Goal: Task Accomplishment & Management: Manage account settings

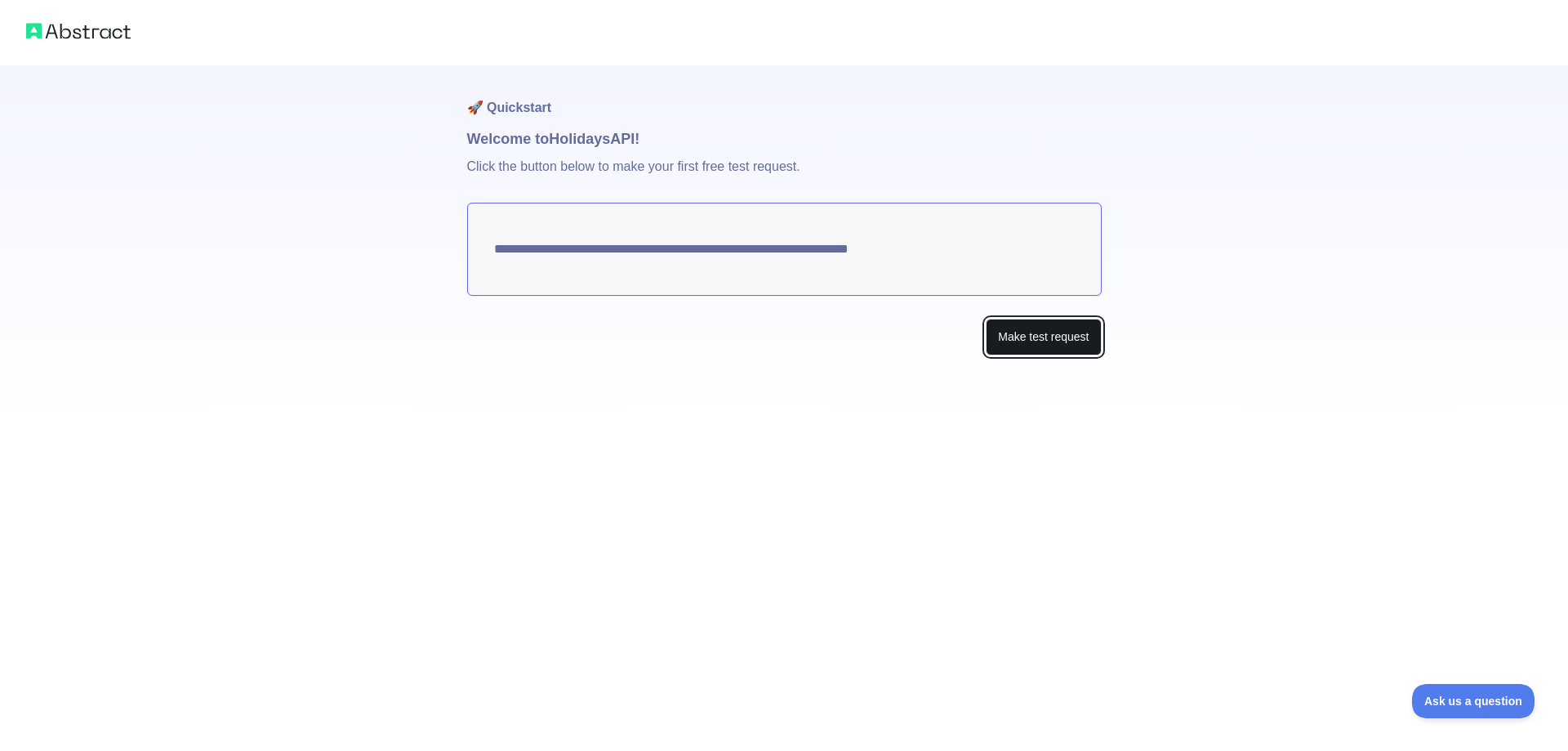
click at [1061, 340] on button "Make test request" at bounding box center [1043, 336] width 115 height 37
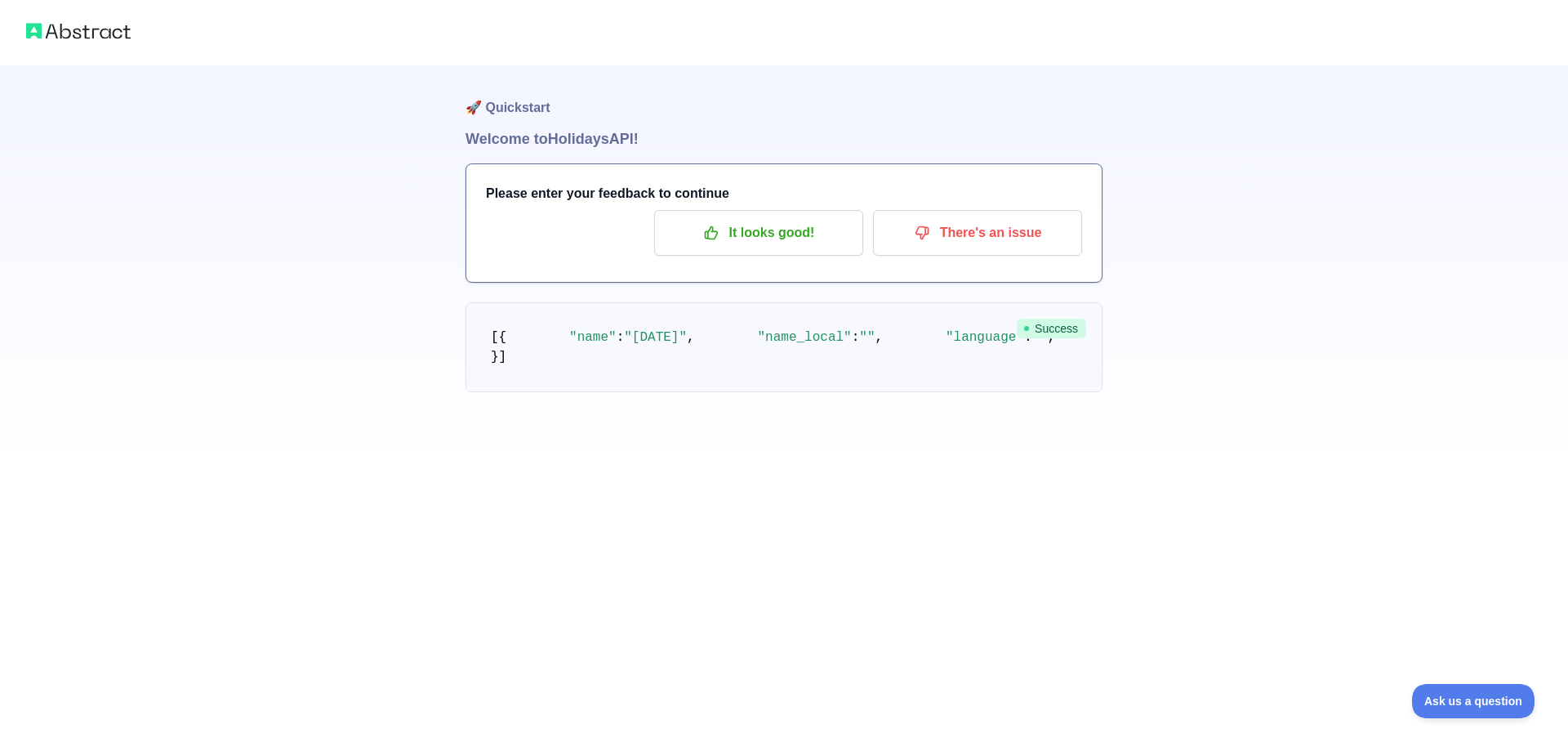
click at [1063, 331] on span "Success" at bounding box center [1051, 328] width 70 height 20
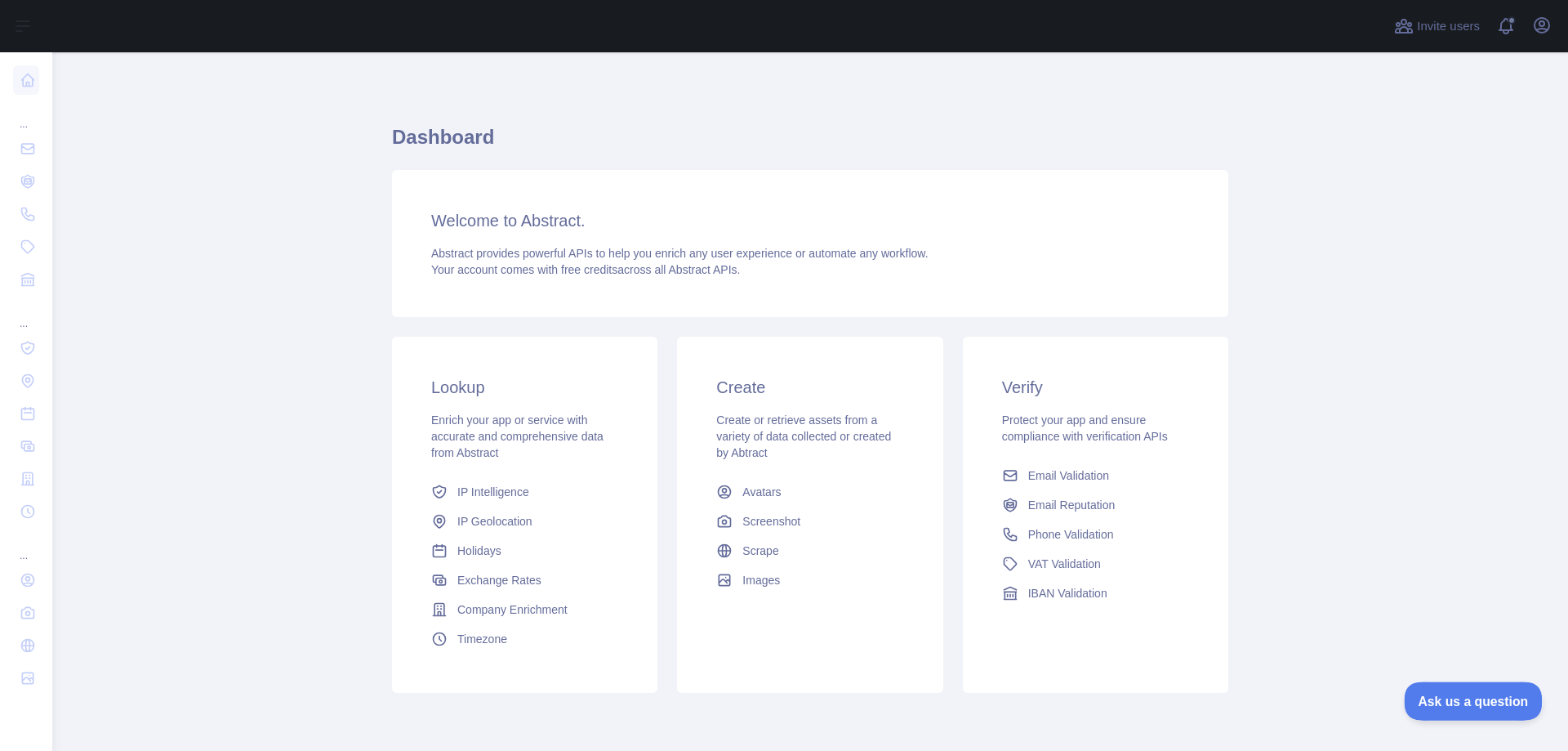
click at [1452, 698] on span "Ask us a question" at bounding box center [1465, 698] width 122 height 11
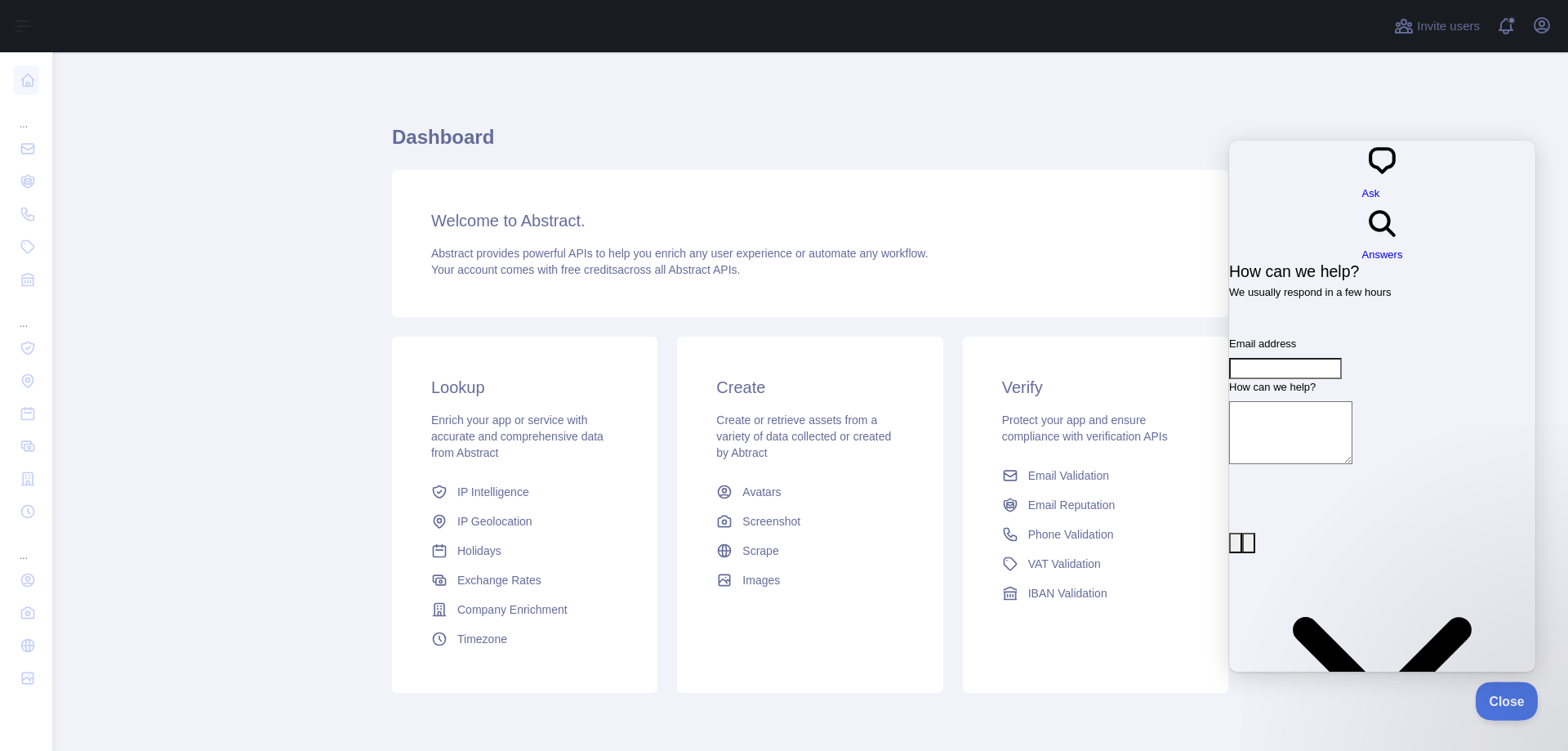
drag, startPoint x: 1513, startPoint y: 696, endPoint x: 1575, endPoint y: 696, distance: 62.0
click at [1511, 696] on span "Close" at bounding box center [1503, 698] width 56 height 11
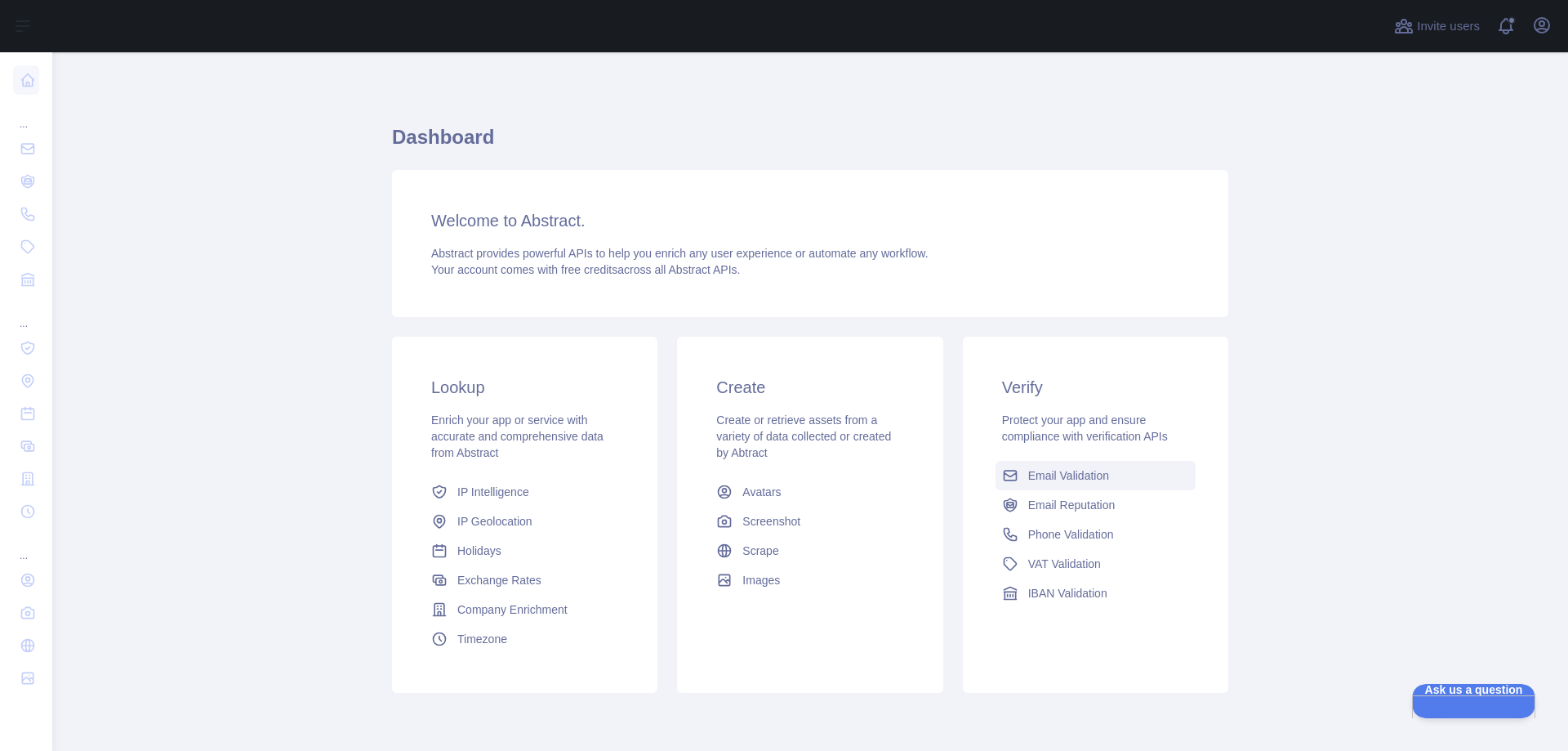
click at [1088, 475] on span "Email Validation" at bounding box center [1069, 475] width 81 height 16
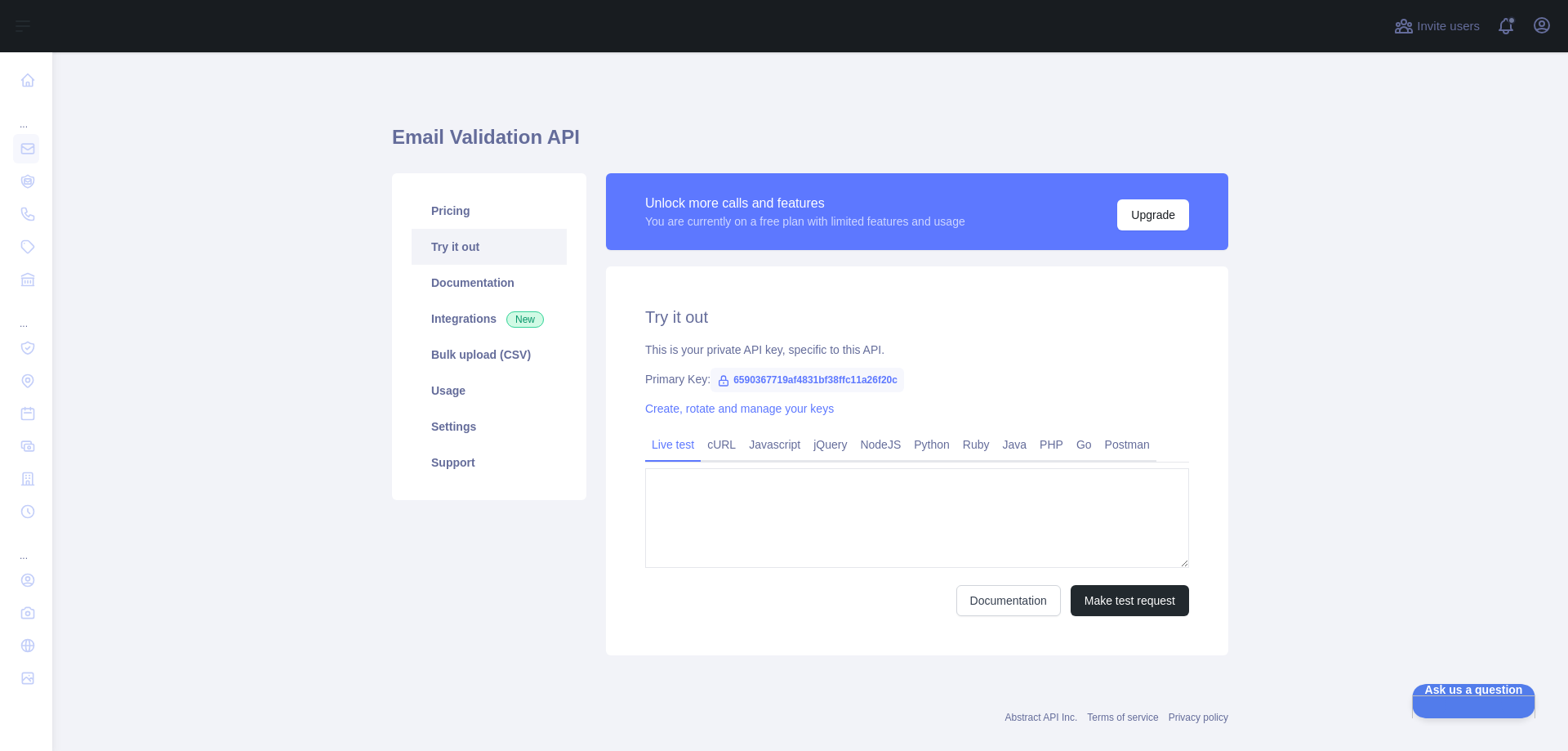
type textarea "**********"
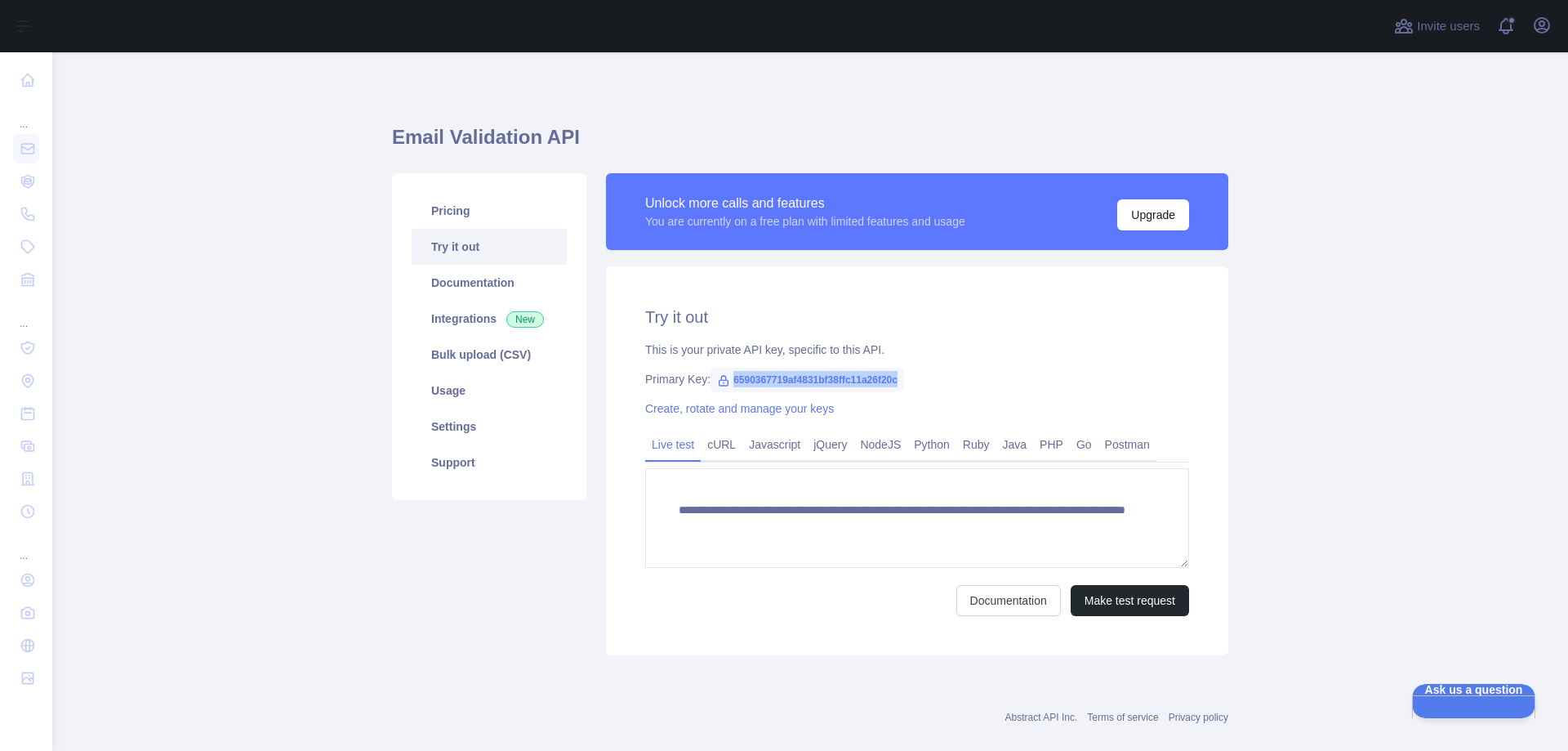
drag, startPoint x: 724, startPoint y: 380, endPoint x: 969, endPoint y: 366, distance: 245.4
click at [921, 383] on div "Primary Key: 6590367719af4831bf38ffc11a26f20c" at bounding box center [917, 379] width 544 height 16
copy span "6590367719af4831bf38ffc11a26f20c"
drag, startPoint x: 454, startPoint y: 212, endPoint x: 489, endPoint y: 219, distance: 35.7
click at [453, 212] on link "Pricing" at bounding box center [489, 211] width 155 height 36
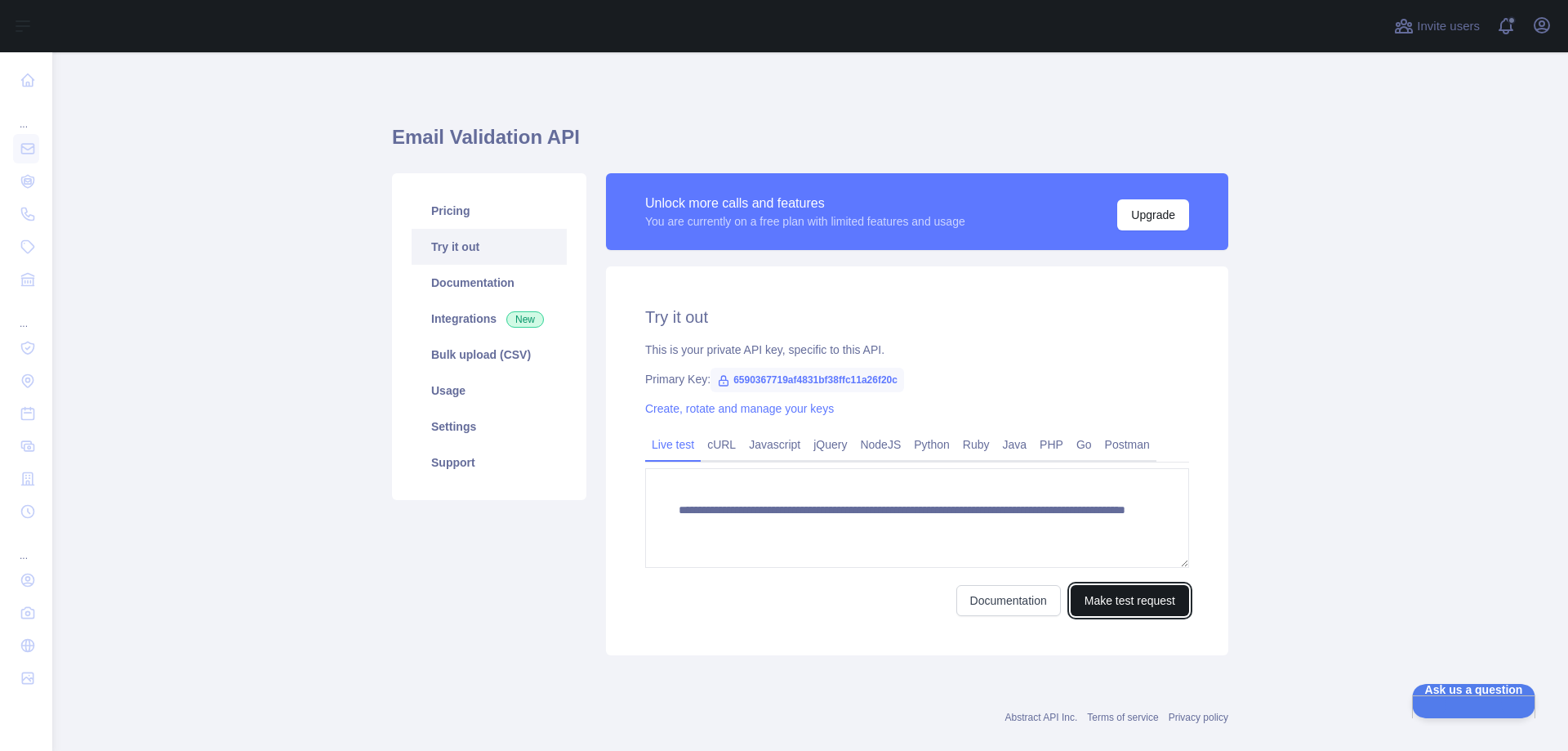
click at [1142, 601] on button "Make test request" at bounding box center [1130, 600] width 119 height 31
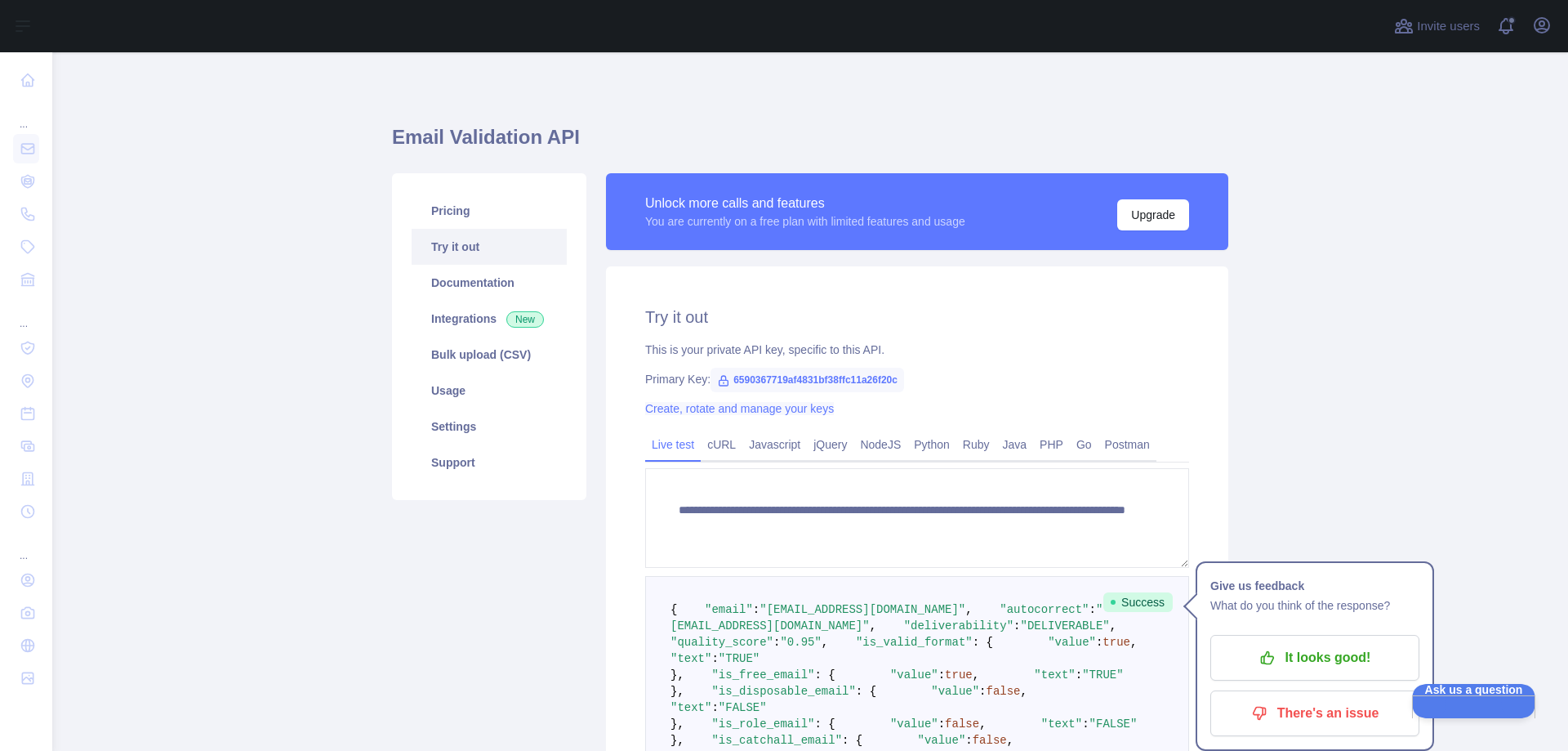
click at [796, 409] on link "Create, rotate and manage your keys" at bounding box center [739, 408] width 188 height 13
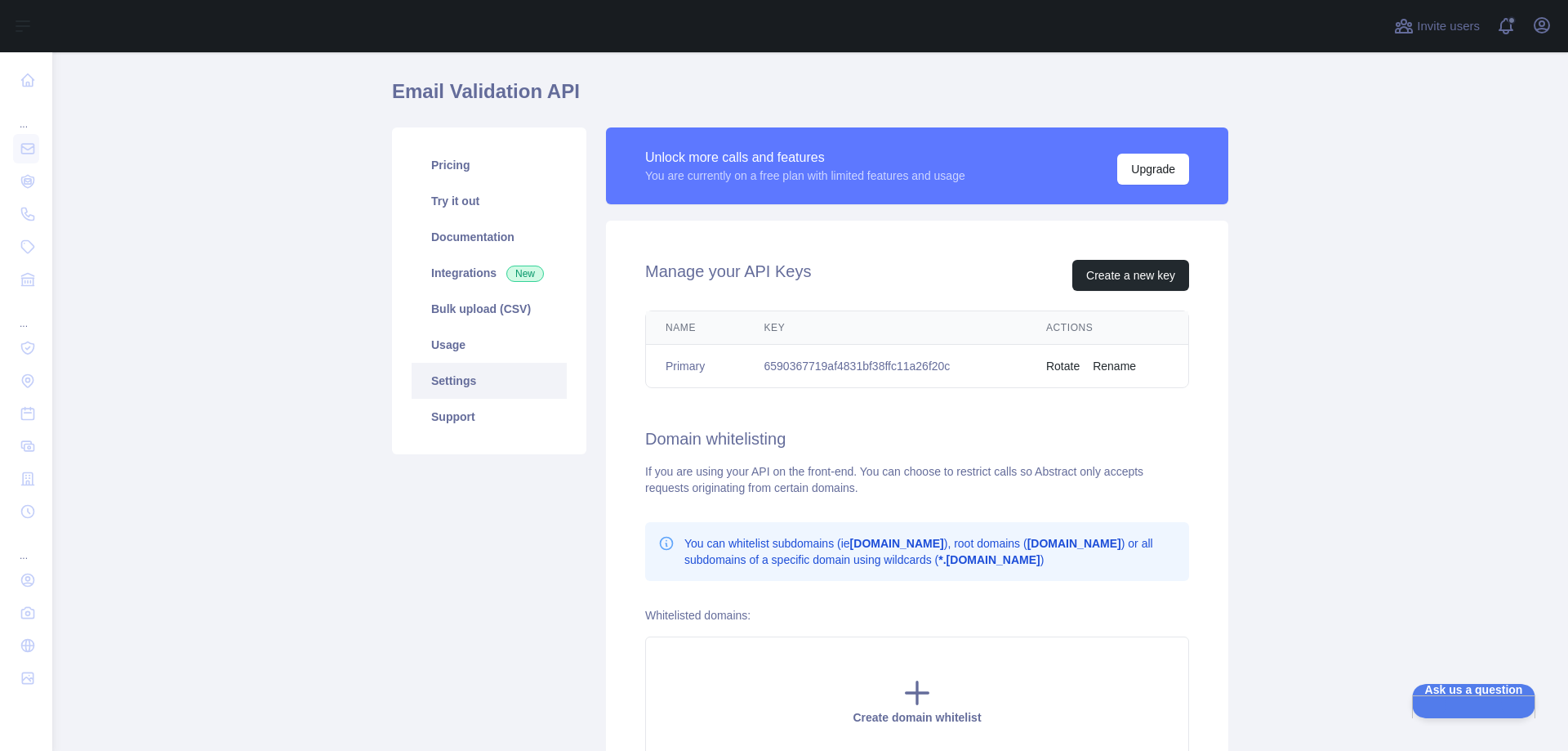
scroll to position [163, 0]
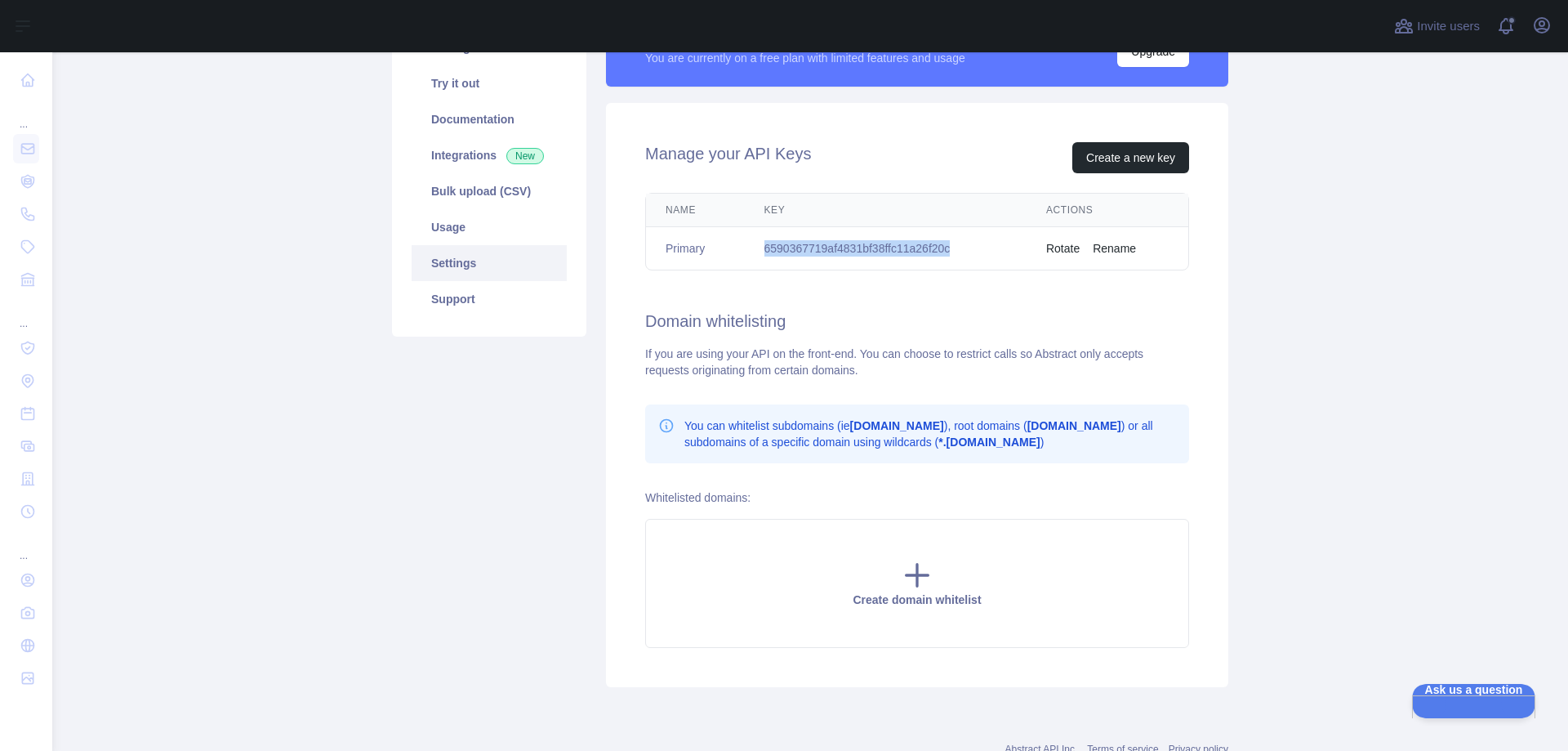
drag, startPoint x: 761, startPoint y: 252, endPoint x: 952, endPoint y: 241, distance: 191.3
click at [952, 241] on td "6590367719af4831bf38ffc11a26f20c" at bounding box center [886, 249] width 282 height 43
click at [1134, 158] on button "Create a new key" at bounding box center [1131, 157] width 117 height 31
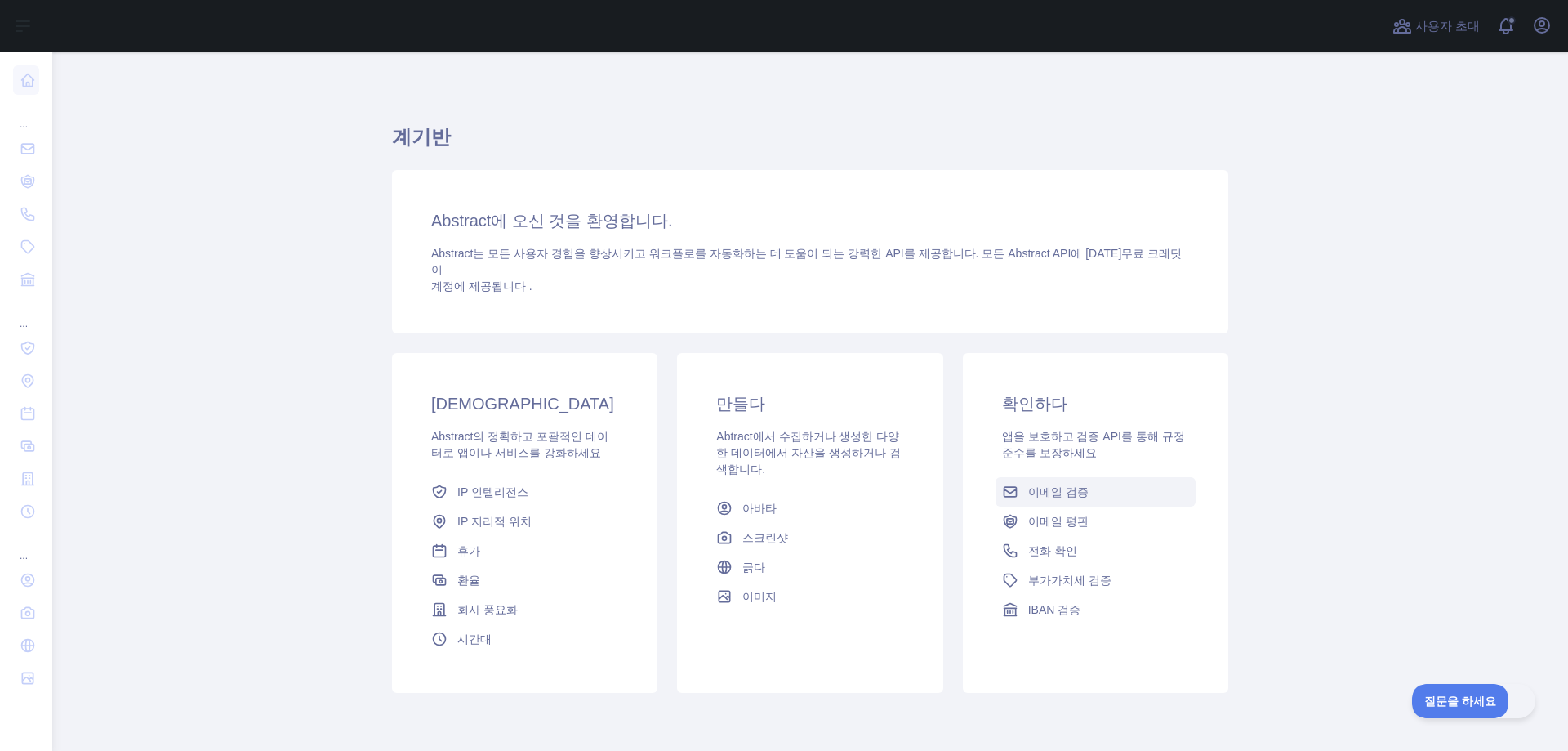
click at [1058, 485] on font "이메일 검증" at bounding box center [1059, 491] width 60 height 13
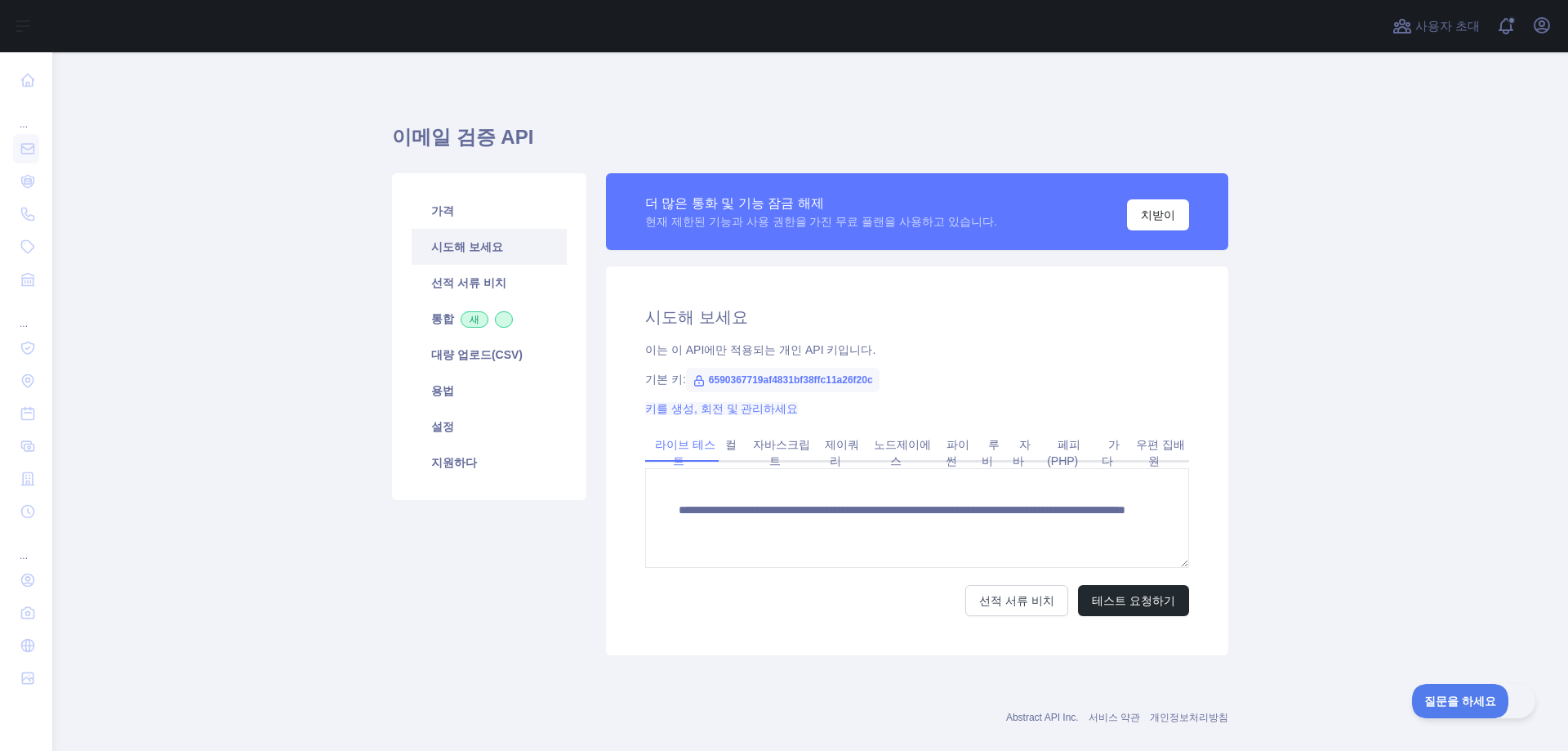
click at [707, 409] on font "키를 생성, 회전 및 관리하세요" at bounding box center [722, 408] width 153 height 13
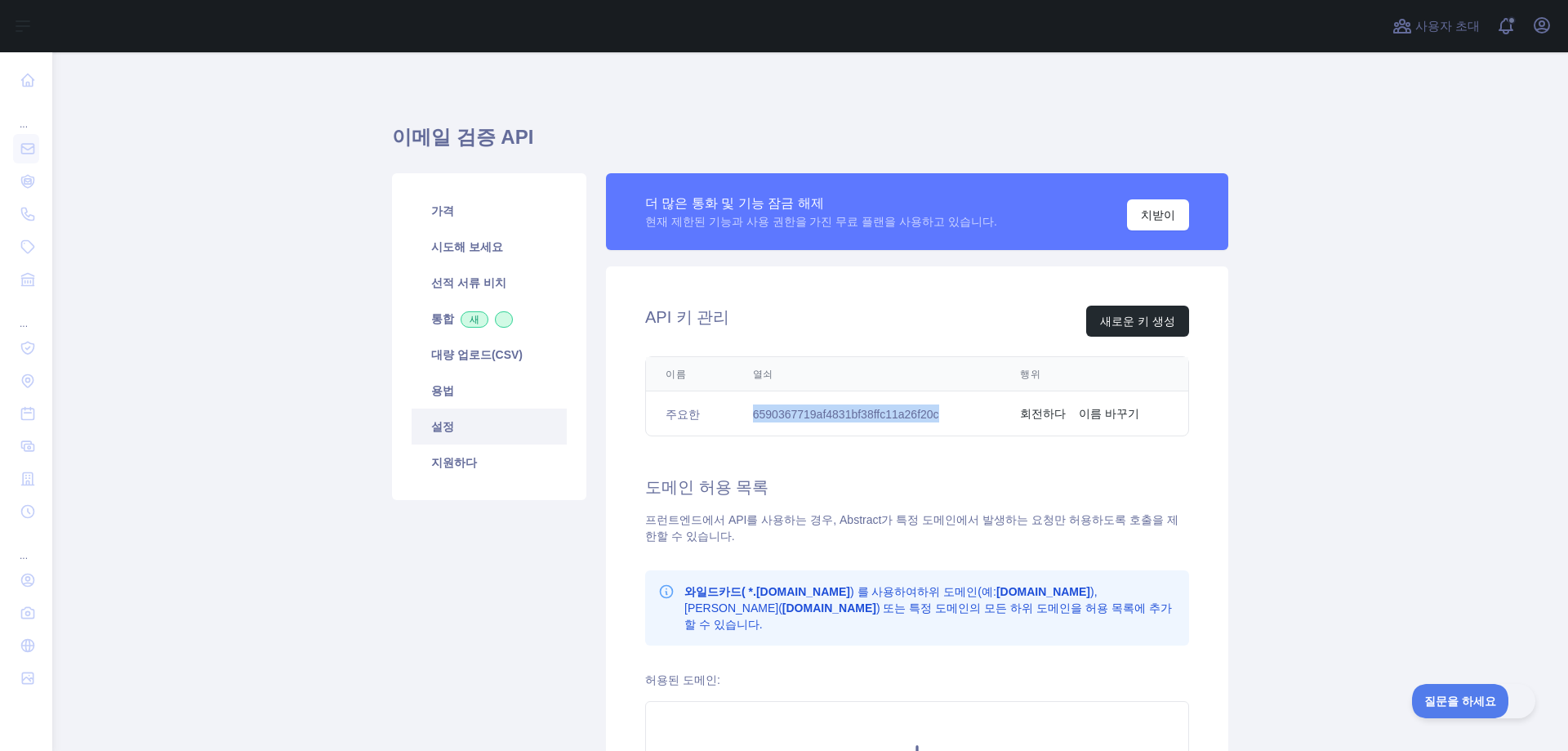
drag, startPoint x: 926, startPoint y: 416, endPoint x: 747, endPoint y: 421, distance: 179.1
click at [753, 421] on font "6590367719af4831bf38ffc11a26f20c" at bounding box center [846, 414] width 187 height 13
copy font "6590367719af4831bf38ffc11a26f20c"
